Goal: Transaction & Acquisition: Purchase product/service

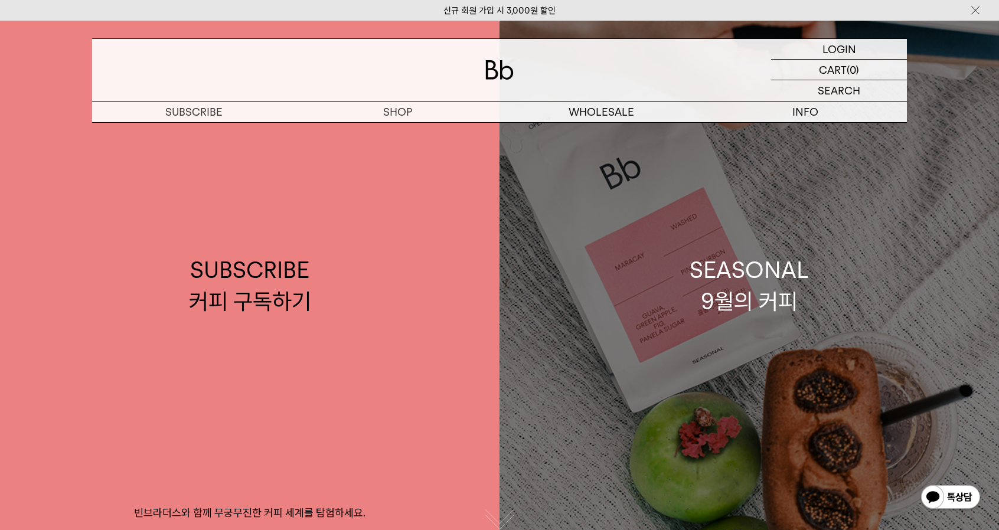
click at [672, 317] on link "SEASONAL 9월의 커피" at bounding box center [748, 286] width 499 height 530
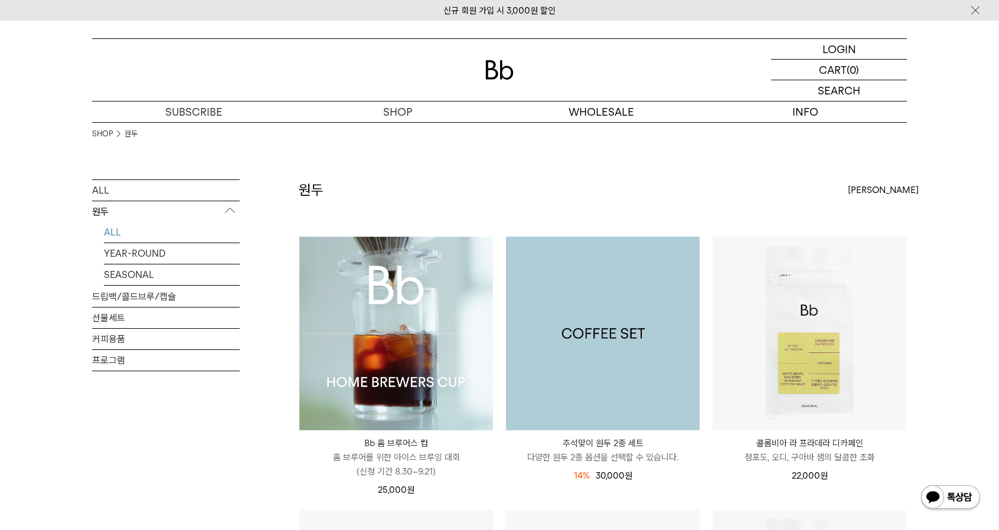
click at [636, 297] on img at bounding box center [603, 334] width 194 height 194
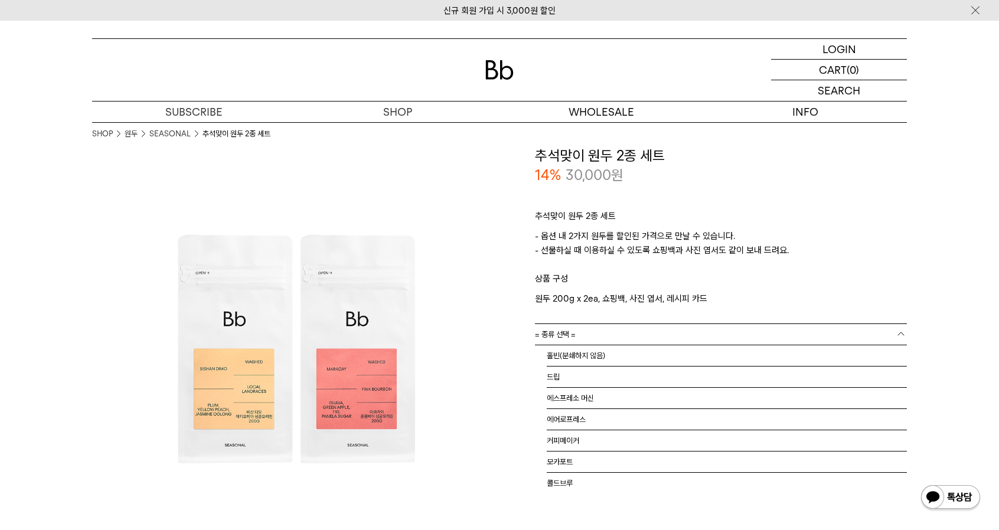
click at [581, 334] on link "= 종류 선택 =" at bounding box center [721, 334] width 372 height 21
click at [580, 356] on li "홀빈(분쇄하지 않음)" at bounding box center [727, 355] width 360 height 21
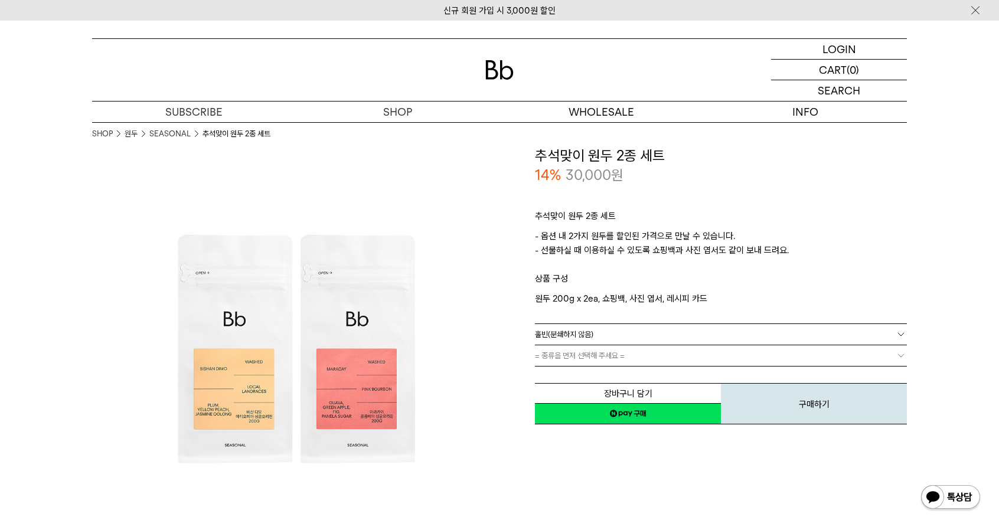
click at [580, 359] on span "= 종류을 먼저 선택해 주세요 =" at bounding box center [580, 355] width 90 height 21
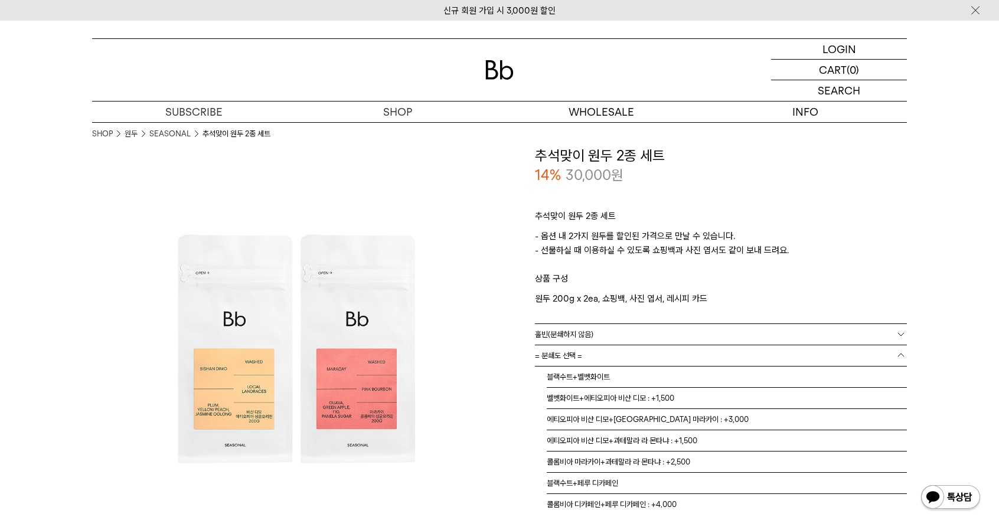
click at [653, 361] on link "= 분쇄도 선택 =" at bounding box center [721, 355] width 372 height 21
click at [673, 420] on li "에티오피아 비샨 디모+콜롬비아 마라카이 : +3,000" at bounding box center [727, 419] width 360 height 21
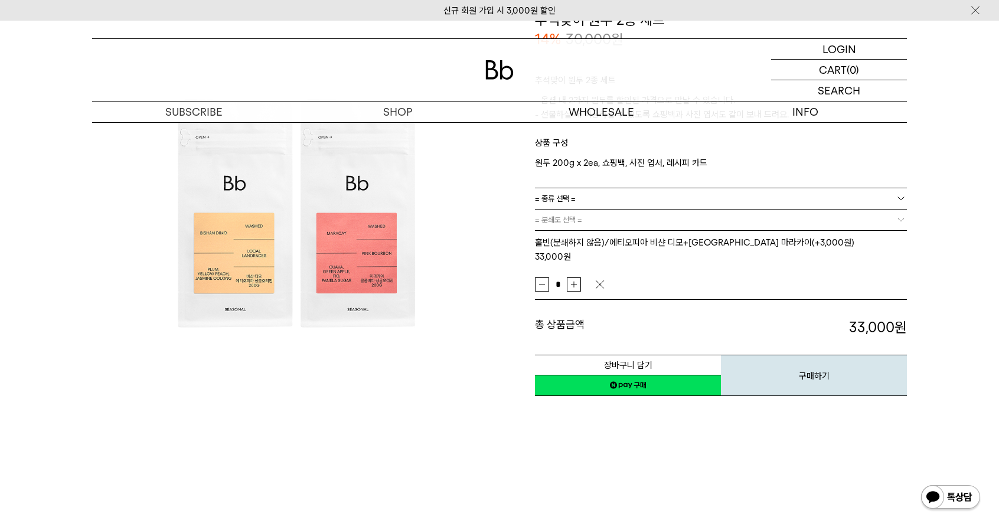
scroll to position [177, 0]
